Goal: Task Accomplishment & Management: Use online tool/utility

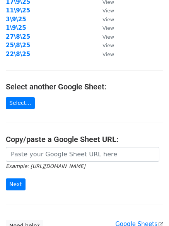
scroll to position [129, 0]
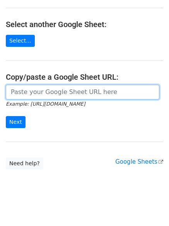
click at [45, 96] on input "url" at bounding box center [83, 92] width 154 height 15
paste input "https://docs.google.com/spreadsheets/d/1LP4kZZEHH7mG47kPFllYB-ceeTtxpjYAw4ll9Bi…"
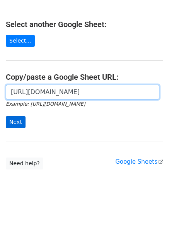
scroll to position [0, 158]
type input "https://docs.google.com/spreadsheets/d/1LP4kZZEHH7mG47kPFllYB-ceeTtxpjYAw4ll9Bi…"
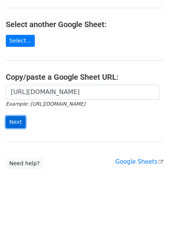
click at [14, 119] on input "Next" at bounding box center [16, 122] width 20 height 12
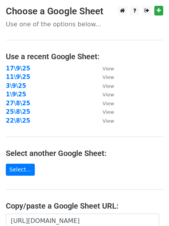
scroll to position [47, 0]
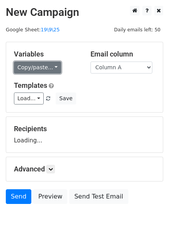
click at [45, 71] on link "Copy/paste..." at bounding box center [37, 68] width 47 height 12
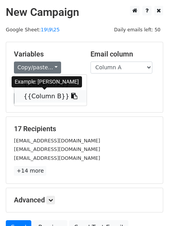
click at [40, 98] on link "{{Column B}}" at bounding box center [50, 96] width 72 height 12
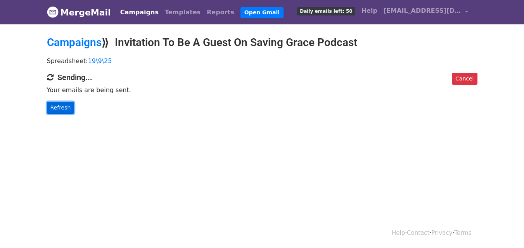
click at [60, 111] on link "Refresh" at bounding box center [61, 108] width 28 height 12
drag, startPoint x: 28, startPoint y: 44, endPoint x: 34, endPoint y: 52, distance: 10.5
click at [34, 52] on body "MergeMail Campaigns Templates Reports Open Gmail Daily emails left: 50 Help sav…" at bounding box center [262, 72] width 524 height 145
